Goal: Information Seeking & Learning: Check status

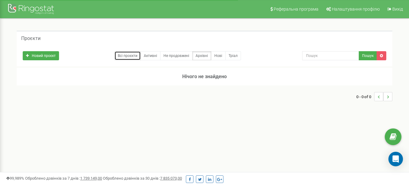
click at [128, 55] on link "Всі проєкти" at bounding box center [128, 55] width 26 height 9
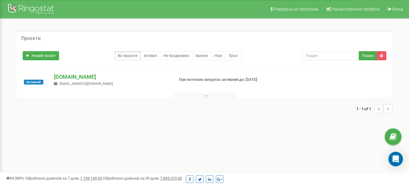
click at [83, 77] on p "[DOMAIN_NAME]" at bounding box center [111, 77] width 115 height 8
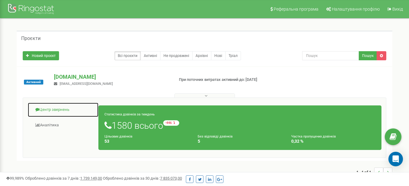
click at [46, 107] on link "Центр звернень" at bounding box center [63, 109] width 71 height 15
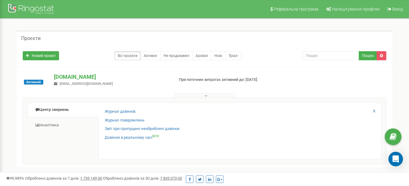
click at [105, 108] on div "Журнал дзвінків Журнал повідомлень Звіт про пропущені необроблені дзвінки Дзвін…" at bounding box center [239, 130] width 283 height 57
click at [107, 109] on link "Журнал дзвінків" at bounding box center [120, 112] width 31 height 6
click at [108, 110] on link "Журнал дзвінків" at bounding box center [120, 112] width 31 height 6
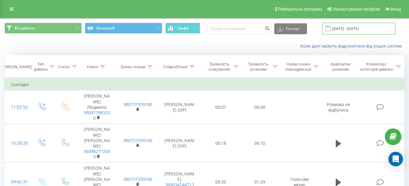
click at [355, 30] on input "[DATE] - [DATE]" at bounding box center [358, 29] width 73 height 12
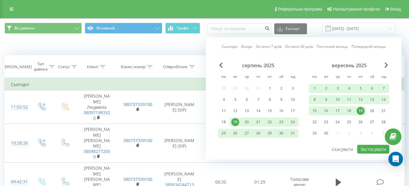
click at [360, 111] on div "19" at bounding box center [361, 111] width 8 height 8
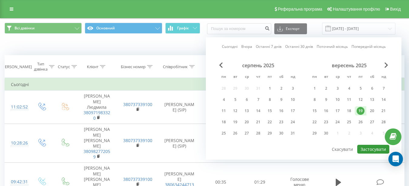
click at [367, 147] on button "Застосувати" at bounding box center [373, 149] width 32 height 9
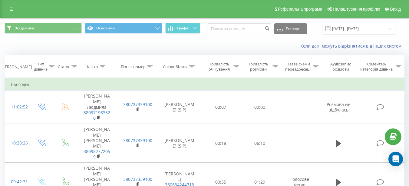
click at [189, 34] on span "Всі дзвінки Основний Графік" at bounding box center [103, 29] width 196 height 12
click at [188, 31] on button "Графік" at bounding box center [182, 28] width 35 height 11
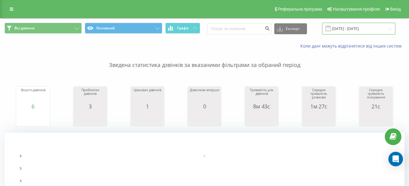
click at [369, 25] on input "[DATE] - [DATE]" at bounding box center [358, 29] width 73 height 12
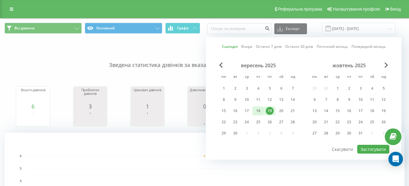
click at [258, 109] on div "18" at bounding box center [258, 111] width 8 height 8
click at [364, 149] on button "Застосувати" at bounding box center [373, 149] width 32 height 9
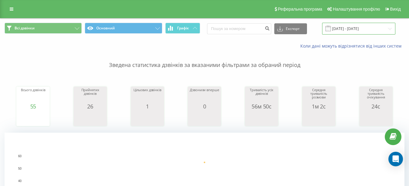
click at [351, 26] on input "[DATE] - [DATE]" at bounding box center [358, 29] width 73 height 12
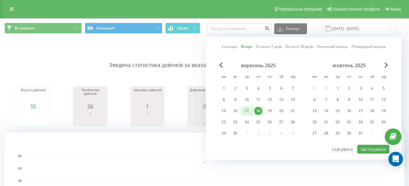
click at [246, 112] on div "17" at bounding box center [247, 111] width 8 height 8
click at [370, 148] on button "Застосувати" at bounding box center [373, 149] width 32 height 9
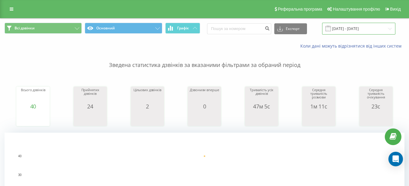
click at [339, 31] on input "[DATE] - [DATE]" at bounding box center [358, 29] width 73 height 12
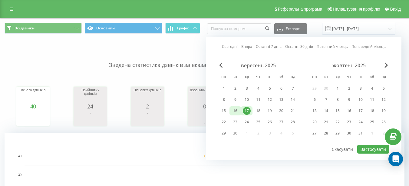
click at [236, 111] on div "16" at bounding box center [235, 111] width 8 height 8
click at [364, 148] on button "Застосувати" at bounding box center [373, 149] width 32 height 9
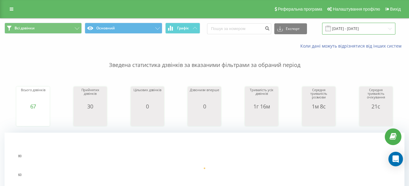
drag, startPoint x: 348, startPoint y: 29, endPoint x: 347, endPoint y: 34, distance: 5.5
click at [349, 29] on input "[DATE] - [DATE]" at bounding box center [358, 29] width 73 height 12
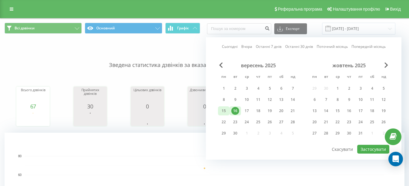
click at [226, 111] on div "15" at bounding box center [224, 111] width 8 height 8
click at [362, 148] on button "Застосувати" at bounding box center [373, 149] width 32 height 9
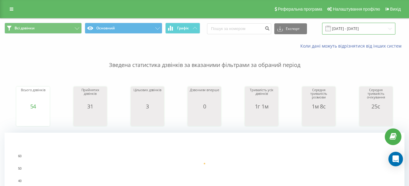
click at [353, 29] on input "[DATE] - [DATE]" at bounding box center [358, 29] width 73 height 12
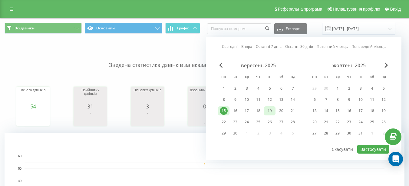
click at [272, 111] on div "19" at bounding box center [270, 111] width 8 height 8
click at [221, 112] on div "15" at bounding box center [224, 111] width 8 height 8
click at [372, 149] on button "Застосувати" at bounding box center [373, 149] width 32 height 9
type input "[DATE] - [DATE]"
